Goal: Information Seeking & Learning: Check status

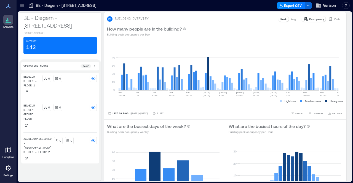
click at [20, 6] on icon at bounding box center [22, 6] width 6 height 6
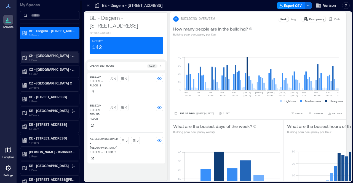
click at [46, 58] on p "1 Floor" at bounding box center [52, 60] width 46 height 4
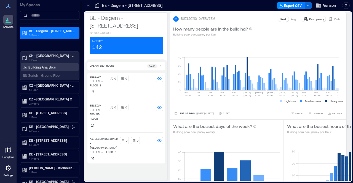
click at [44, 66] on p "Building Analytics" at bounding box center [41, 67] width 27 height 4
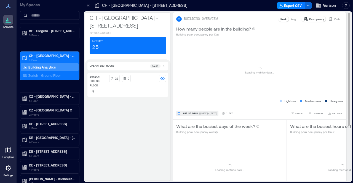
click at [190, 111] on button "Last 90 Days | [DATE] - [DATE]" at bounding box center [197, 114] width 42 height 6
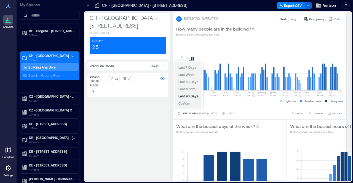
click at [188, 103] on span "Custom" at bounding box center [184, 103] width 12 height 4
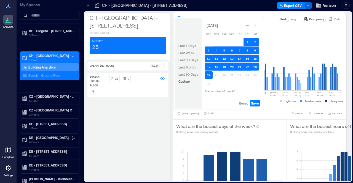
click at [217, 66] on button "18" at bounding box center [216, 67] width 8 height 8
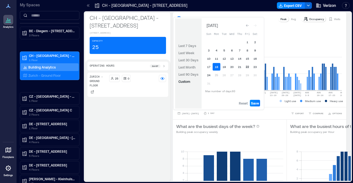
click at [248, 66] on button "22" at bounding box center [247, 67] width 8 height 8
click at [251, 103] on span "Save" at bounding box center [255, 103] width 8 height 4
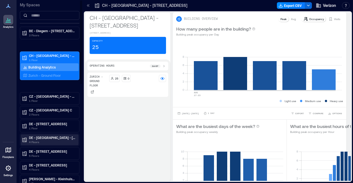
click at [49, 138] on p "DE - [GEOGRAPHIC_DATA] - [STREET_ADDRESS]" at bounding box center [52, 138] width 46 height 4
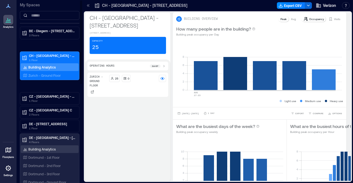
click at [39, 150] on p "Building Analytics" at bounding box center [41, 149] width 27 height 4
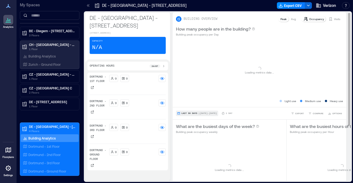
click at [188, 114] on span "Last 90 Days" at bounding box center [189, 114] width 16 height 0
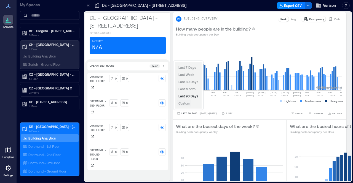
click at [189, 104] on span "Custom" at bounding box center [184, 103] width 12 height 4
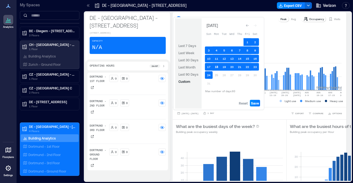
click at [217, 69] on button "18" at bounding box center [216, 67] width 8 height 8
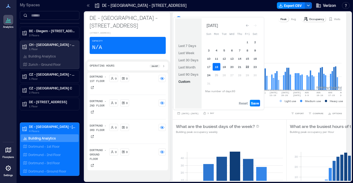
click at [247, 69] on button "22" at bounding box center [247, 67] width 8 height 8
click at [255, 107] on div "Reset Save" at bounding box center [231, 103] width 61 height 11
click at [255, 105] on span "Save" at bounding box center [255, 103] width 8 height 4
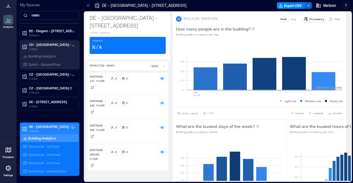
click at [41, 125] on p "DE - [GEOGRAPHIC_DATA] - [STREET_ADDRESS]" at bounding box center [52, 127] width 46 height 4
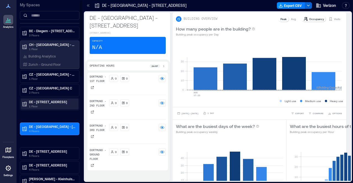
click at [46, 106] on p "1 Floor" at bounding box center [52, 106] width 46 height 4
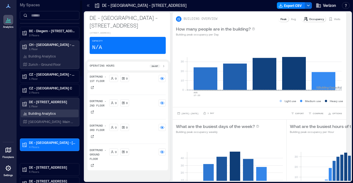
click at [44, 113] on p "Building Analytics" at bounding box center [41, 113] width 27 height 4
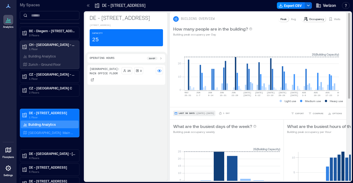
click at [193, 112] on button "Last 90 Days | [DATE] - [DATE]" at bounding box center [194, 114] width 42 height 6
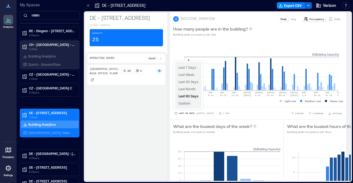
click at [187, 104] on span "Custom" at bounding box center [184, 103] width 12 height 4
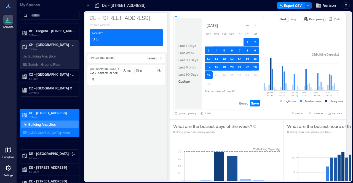
click at [215, 65] on button "18" at bounding box center [216, 67] width 8 height 8
click at [215, 67] on button "18" at bounding box center [216, 67] width 8 height 8
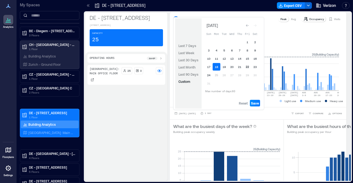
click at [249, 67] on button "22" at bounding box center [247, 67] width 8 height 8
click at [256, 104] on span "Save" at bounding box center [255, 103] width 8 height 4
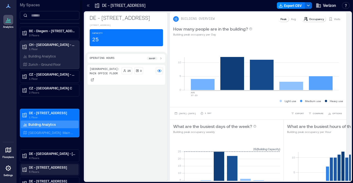
click at [51, 166] on p "DE - [STREET_ADDRESS]" at bounding box center [52, 167] width 46 height 4
click at [45, 177] on p "Building Analytics" at bounding box center [41, 179] width 27 height 4
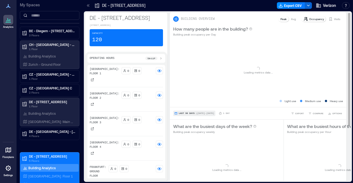
click at [196, 114] on span "| [DATE] - [DATE]" at bounding box center [205, 114] width 18 height 0
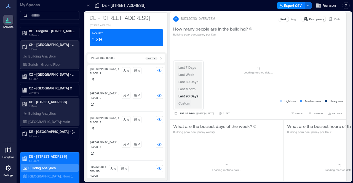
click at [188, 102] on span "Custom" at bounding box center [184, 103] width 12 height 4
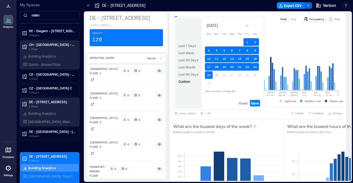
click at [216, 66] on button "18" at bounding box center [216, 67] width 8 height 8
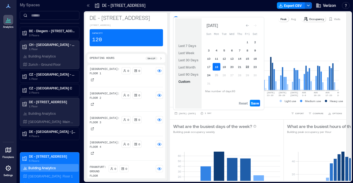
click at [247, 66] on button "22" at bounding box center [247, 67] width 8 height 8
click at [254, 104] on span "Save" at bounding box center [255, 103] width 8 height 4
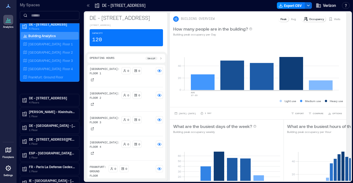
scroll to position [138, 0]
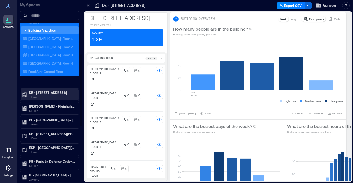
click at [49, 95] on p "4 Floors" at bounding box center [52, 97] width 46 height 4
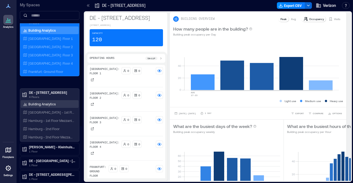
click at [42, 103] on p "Building Analytics" at bounding box center [41, 104] width 27 height 4
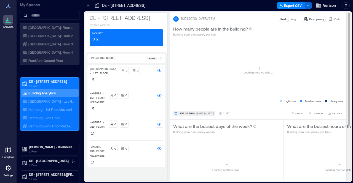
click at [209, 114] on span "| [DATE] - [DATE]" at bounding box center [205, 114] width 18 height 0
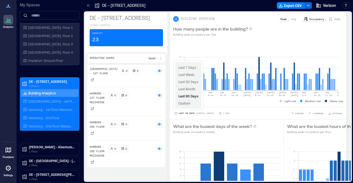
click at [189, 105] on span "Custom" at bounding box center [184, 103] width 12 height 4
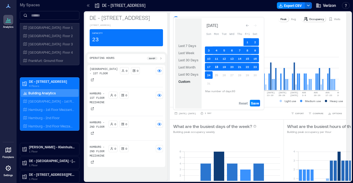
click at [219, 67] on button "18" at bounding box center [216, 67] width 8 height 8
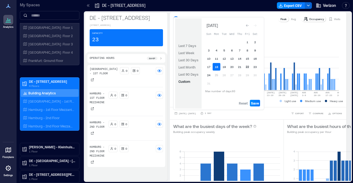
click at [249, 67] on button "22" at bounding box center [247, 67] width 8 height 8
click at [256, 102] on span "Save" at bounding box center [255, 103] width 8 height 4
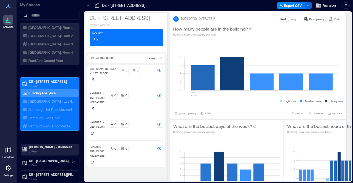
click at [44, 146] on p "[PERSON_NAME] - Kleinhulsen 1 3 5" at bounding box center [52, 147] width 46 height 4
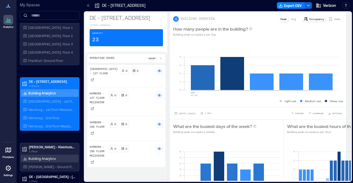
click at [43, 158] on p "Building Analytics" at bounding box center [41, 159] width 27 height 4
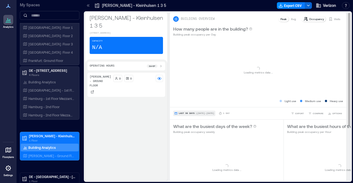
click at [196, 114] on span "| [DATE] - [DATE]" at bounding box center [205, 114] width 18 height 0
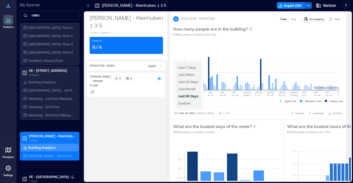
click at [186, 104] on span "Custom" at bounding box center [184, 103] width 12 height 4
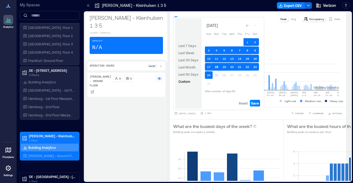
click at [219, 66] on button "18" at bounding box center [216, 67] width 8 height 8
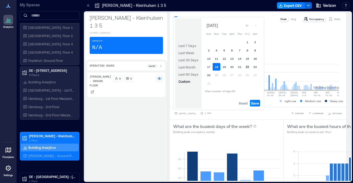
click at [247, 66] on button "22" at bounding box center [247, 67] width 8 height 8
click at [258, 102] on span "Save" at bounding box center [255, 103] width 8 height 4
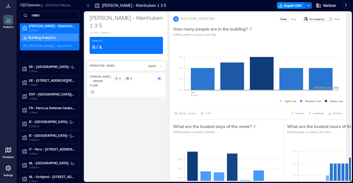
scroll to position [276, 0]
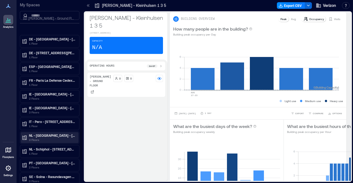
click at [50, 133] on p "NL - [GEOGRAPHIC_DATA] - [STREET_ADDRESS]" at bounding box center [52, 135] width 46 height 4
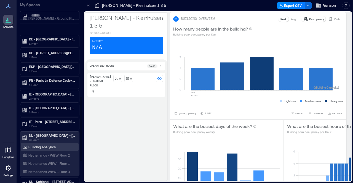
click at [50, 143] on div "Building Analytics" at bounding box center [50, 147] width 58 height 8
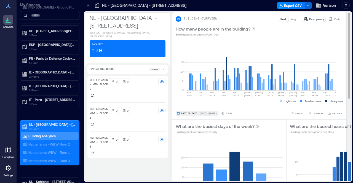
click at [194, 112] on button "Last 90 Days | [DATE] - [DATE]" at bounding box center [197, 114] width 42 height 6
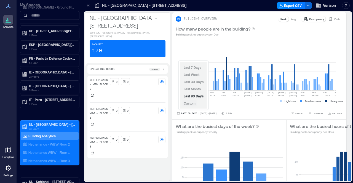
click at [194, 105] on span "Custom" at bounding box center [190, 103] width 12 height 4
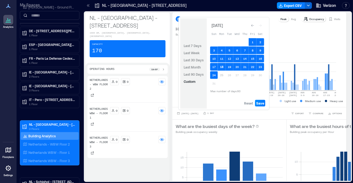
click at [223, 68] on button "18" at bounding box center [222, 67] width 8 height 8
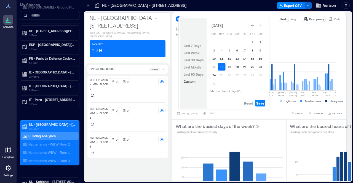
click at [253, 66] on button "22" at bounding box center [253, 67] width 8 height 8
click at [262, 103] on span "Save" at bounding box center [260, 103] width 8 height 4
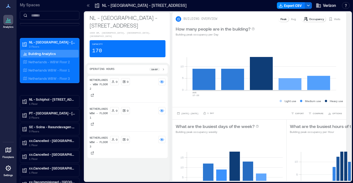
scroll to position [358, 0]
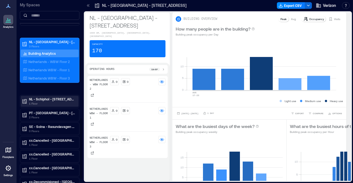
click at [53, 101] on p "1 Floor" at bounding box center [52, 103] width 46 height 4
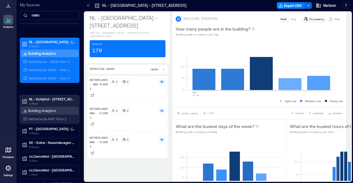
click at [52, 109] on p "Building Analytics" at bounding box center [41, 111] width 27 height 4
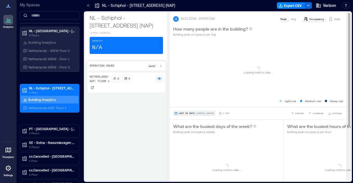
click at [206, 114] on span "| [DATE] - [DATE]" at bounding box center [205, 114] width 18 height 0
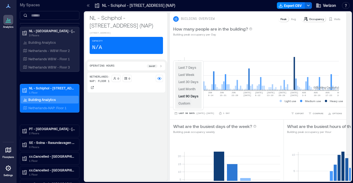
click at [188, 104] on span "Custom" at bounding box center [184, 103] width 12 height 4
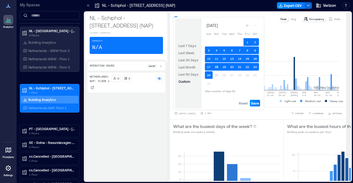
click at [219, 67] on button "18" at bounding box center [216, 67] width 8 height 8
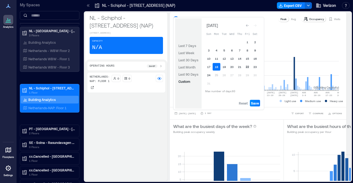
click at [247, 66] on button "22" at bounding box center [247, 67] width 8 height 8
click at [258, 102] on span "Save" at bounding box center [255, 103] width 8 height 4
